Goal: Information Seeking & Learning: Learn about a topic

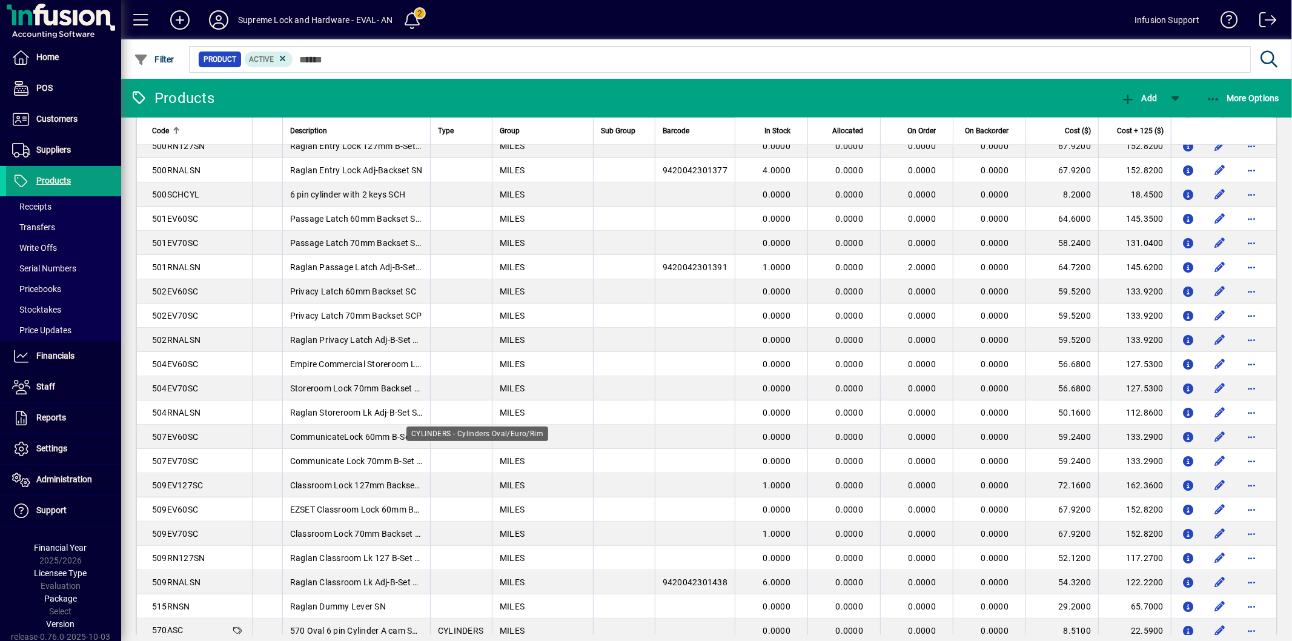
scroll to position [1212, 0]
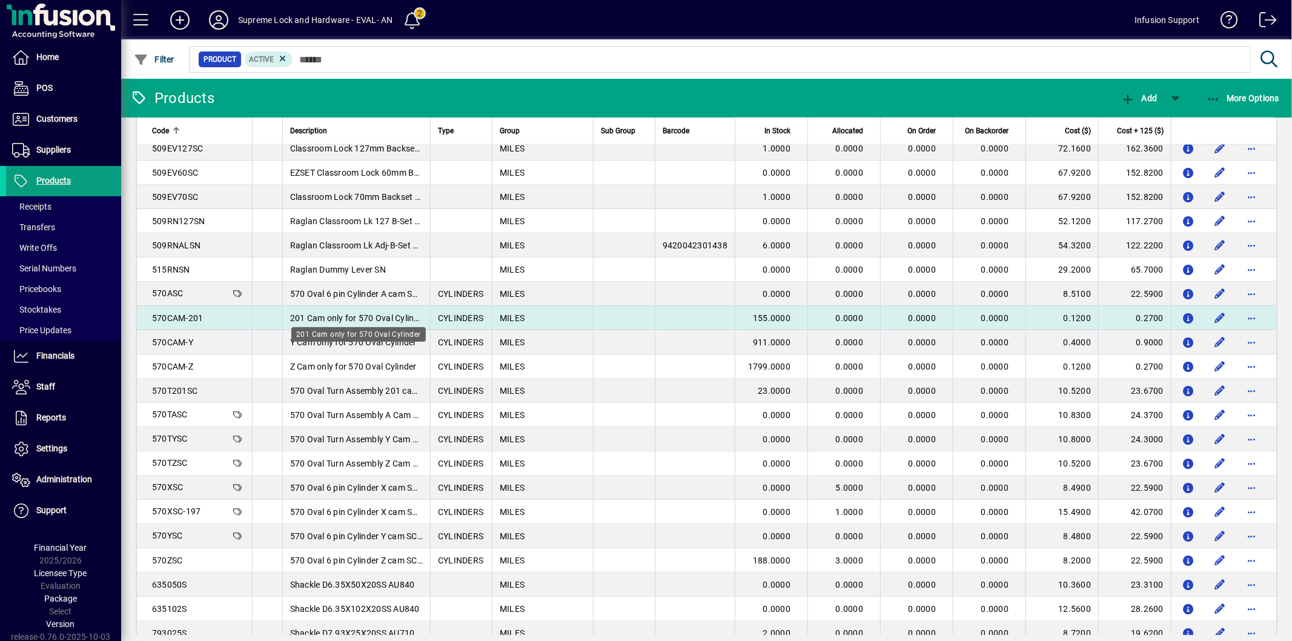
click at [342, 314] on span "201 Cam only for 570 Oval Cylinder" at bounding box center [358, 318] width 137 height 10
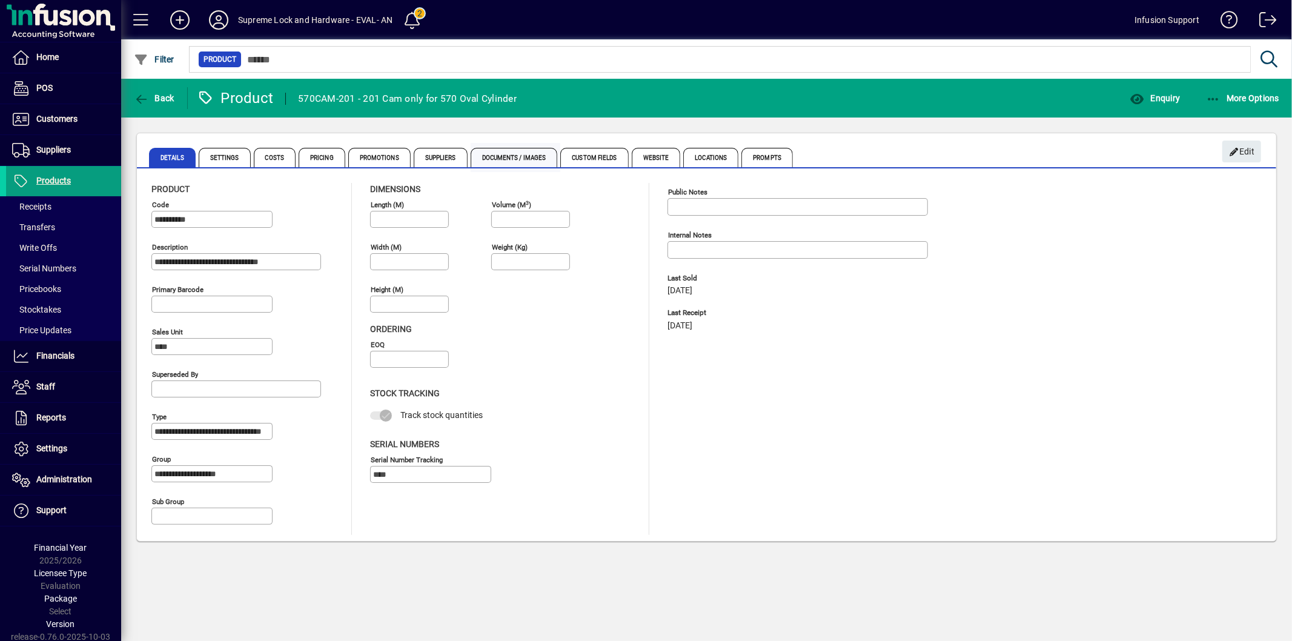
click at [524, 158] on span "Documents / Images" at bounding box center [514, 157] width 87 height 19
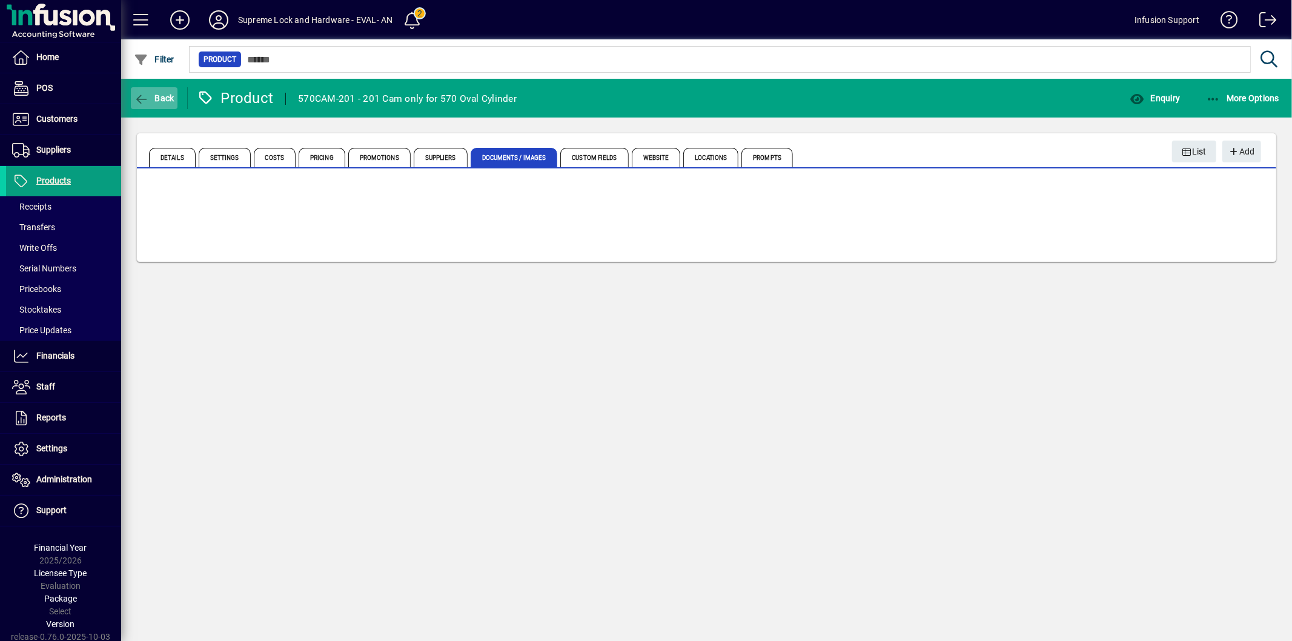
click at [148, 96] on icon "button" at bounding box center [141, 99] width 15 height 12
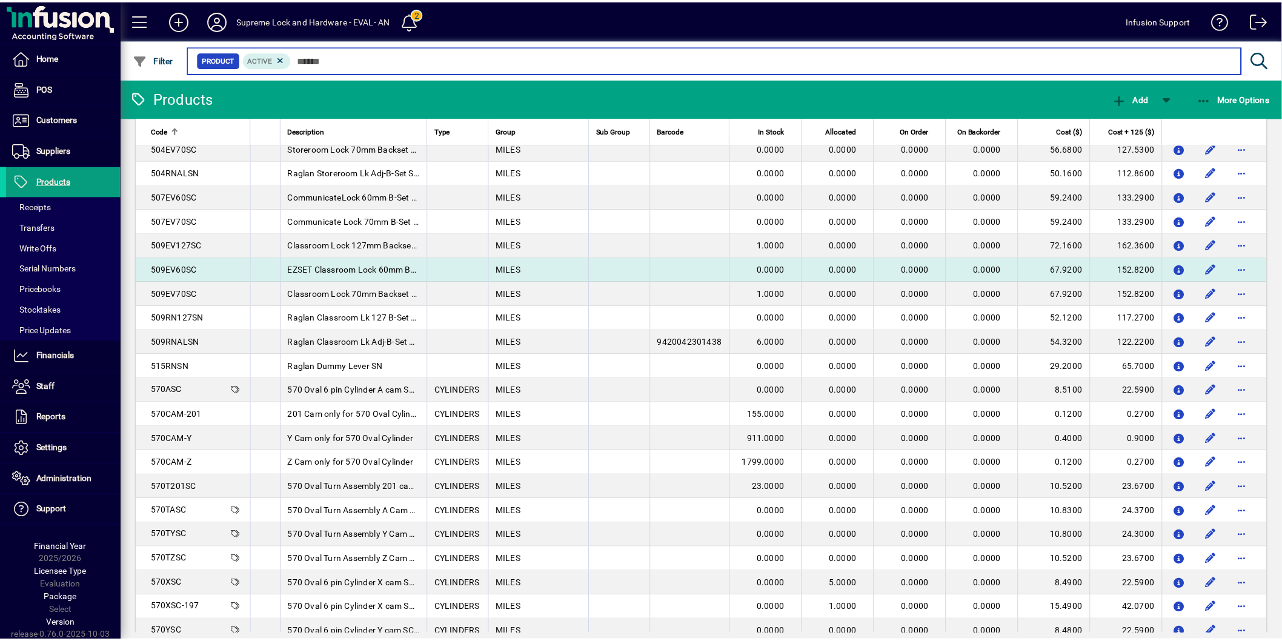
scroll to position [1346, 0]
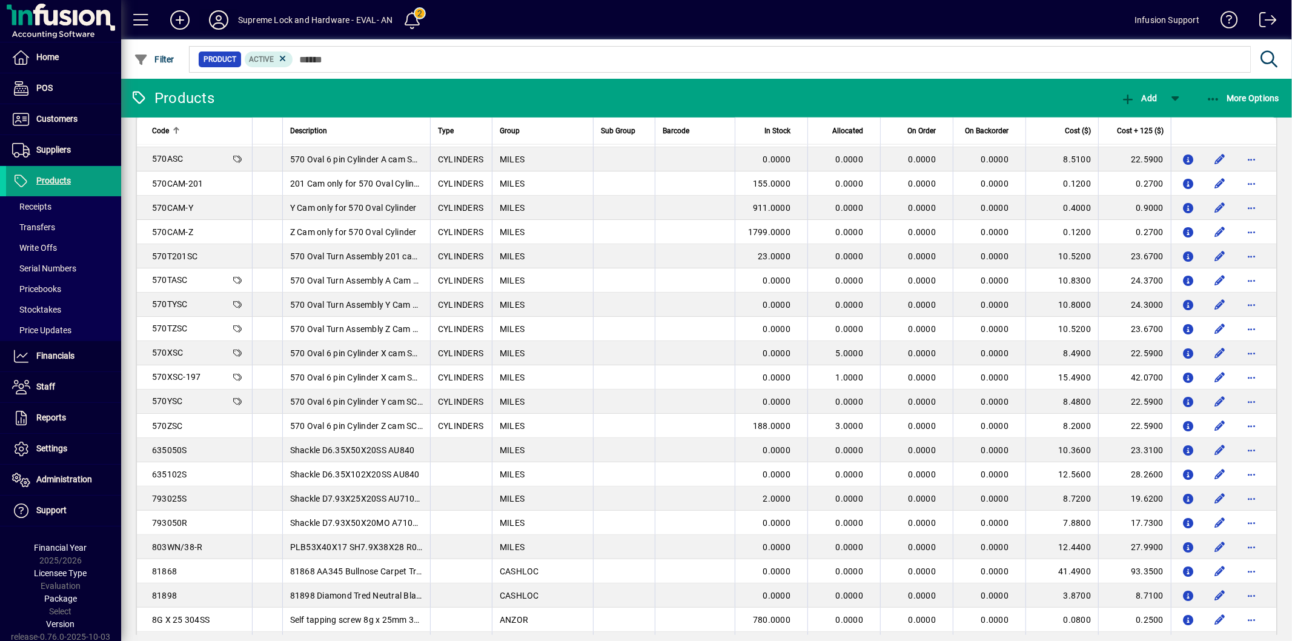
click at [215, 7] on span at bounding box center [218, 19] width 39 height 29
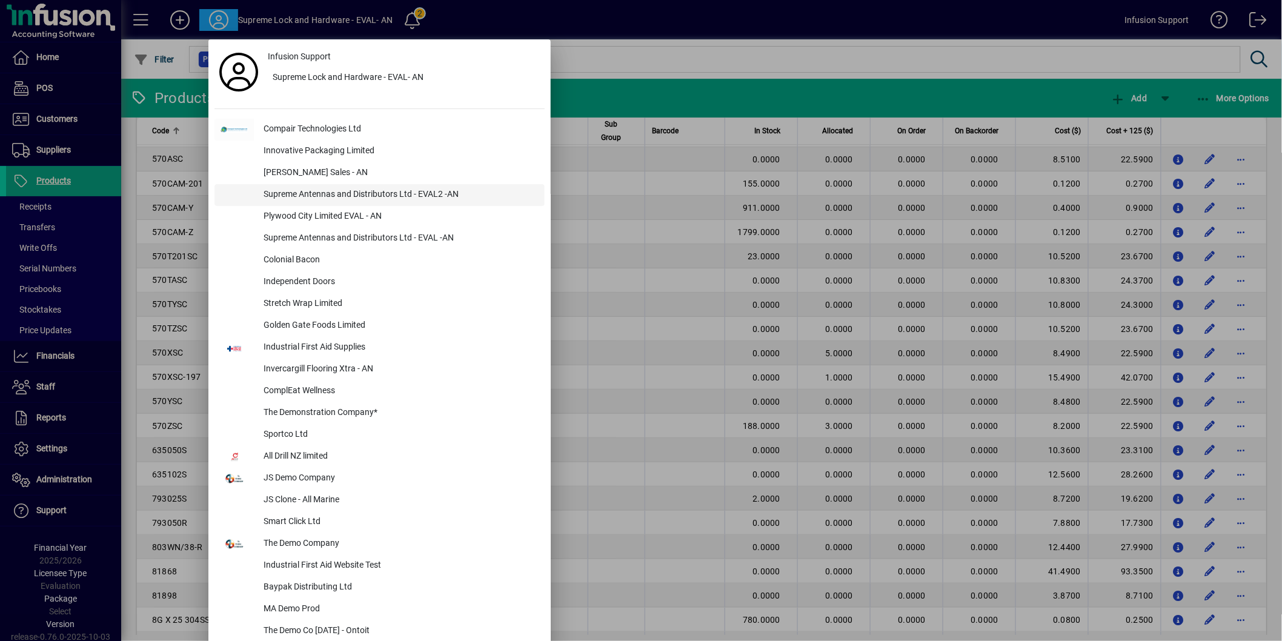
click at [365, 196] on div "Supreme Antennas and Distributors Ltd - EVAL2 -AN" at bounding box center [399, 195] width 291 height 22
